Goal: Navigation & Orientation: Find specific page/section

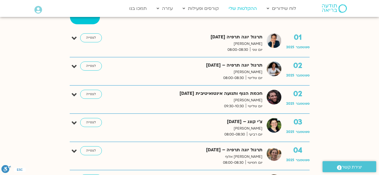
click at [243, 8] on link "ההקלטות שלי" at bounding box center [243, 8] width 34 height 11
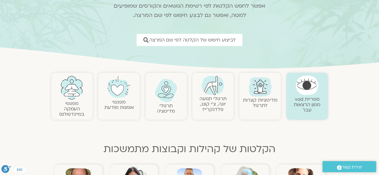
scroll to position [56, 0]
click at [165, 91] on img at bounding box center [166, 89] width 23 height 23
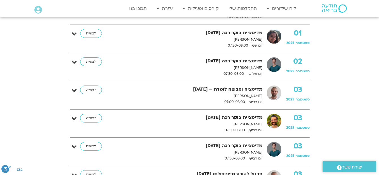
scroll to position [141, 0]
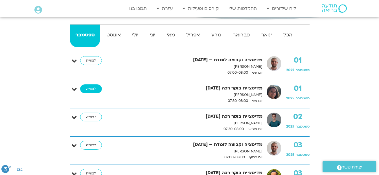
click at [93, 87] on link "לצפייה" at bounding box center [91, 88] width 22 height 9
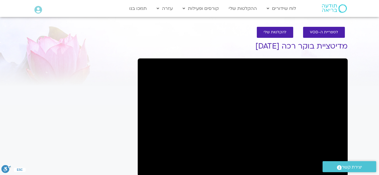
scroll to position [1, 0]
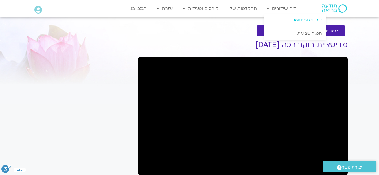
click at [294, 17] on link "לוח שידורים יומי" at bounding box center [295, 20] width 62 height 13
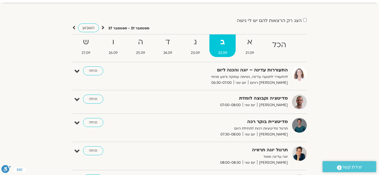
scroll to position [28, 0]
